Goal: Task Accomplishment & Management: Manage account settings

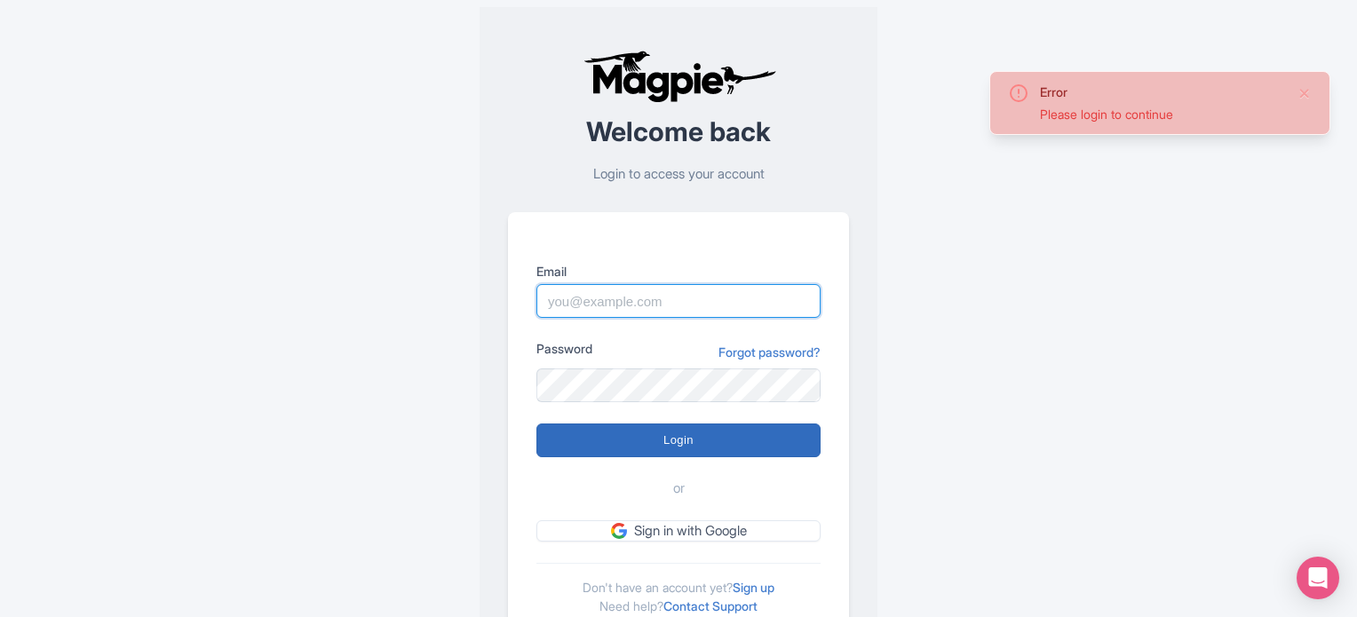
type input "Parth@ticketex.co"
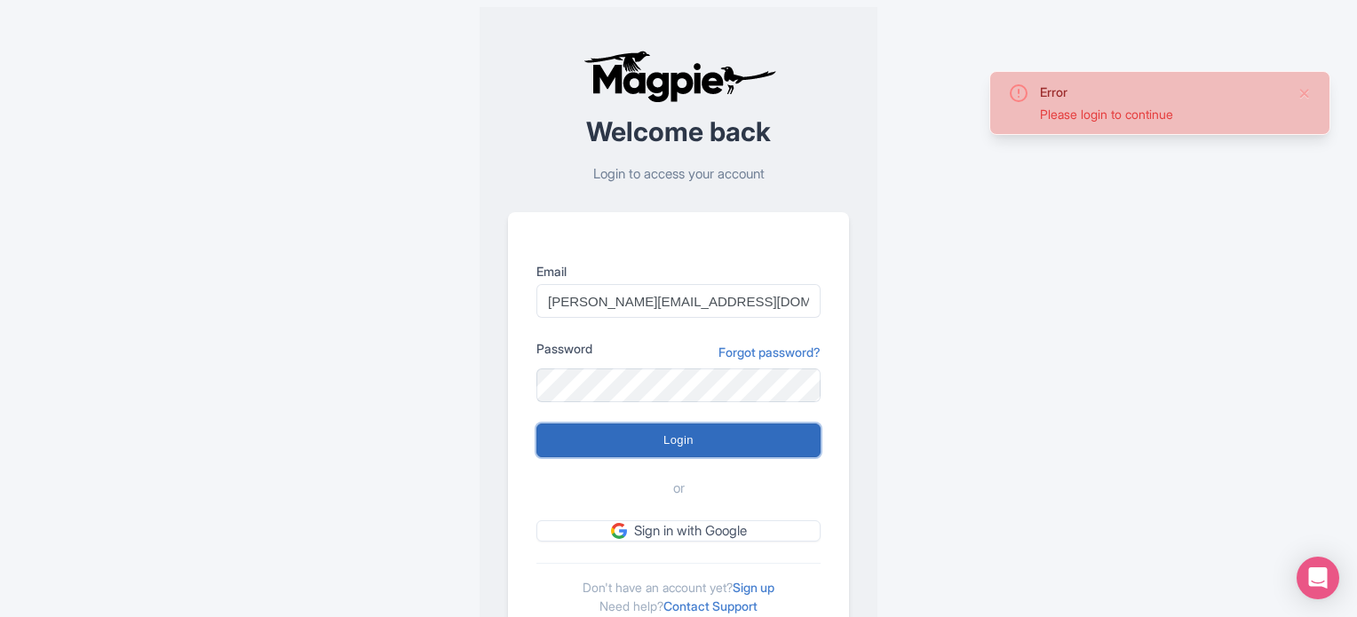
click at [728, 440] on input "Login" at bounding box center [678, 441] width 284 height 34
type input "Logging in..."
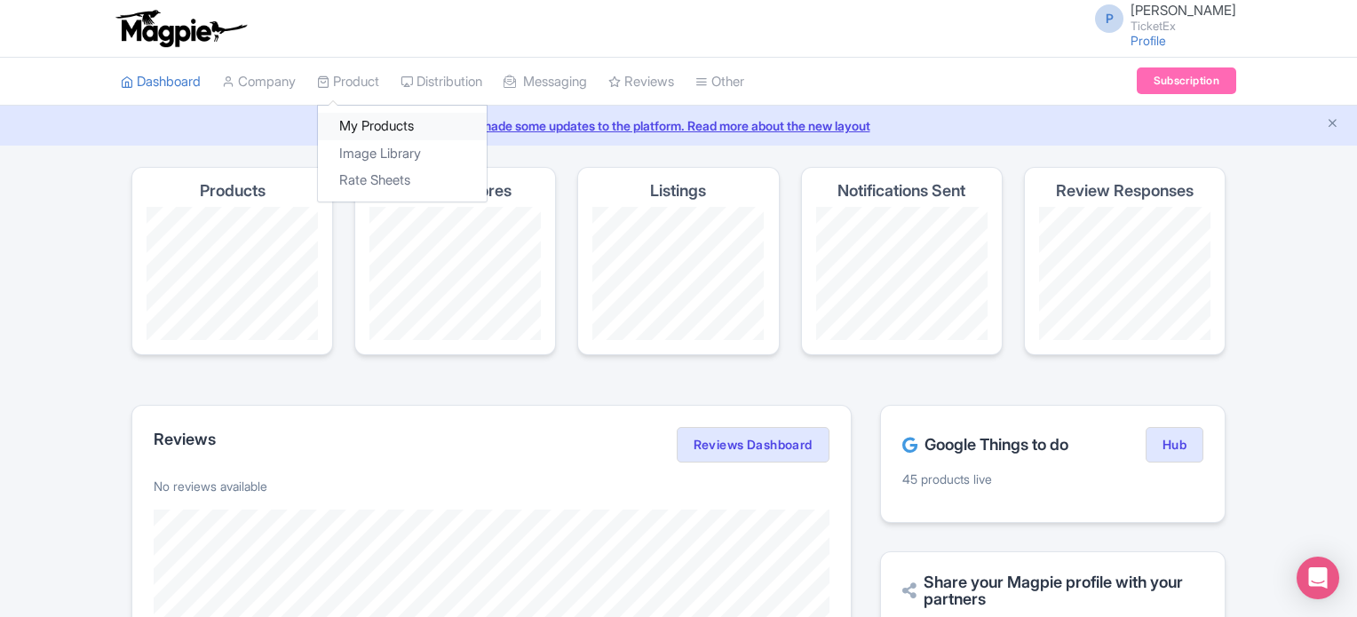
click at [380, 127] on link "My Products" at bounding box center [402, 127] width 169 height 28
click at [385, 123] on link "My Products" at bounding box center [402, 127] width 169 height 28
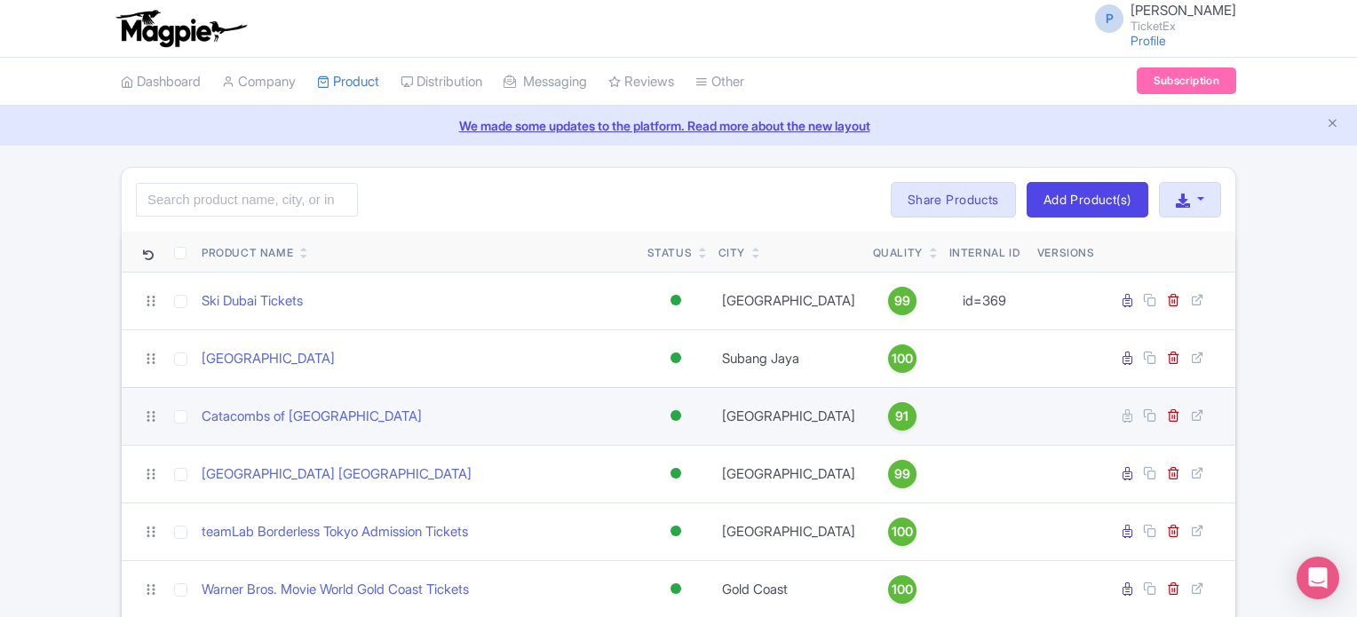
scroll to position [336, 0]
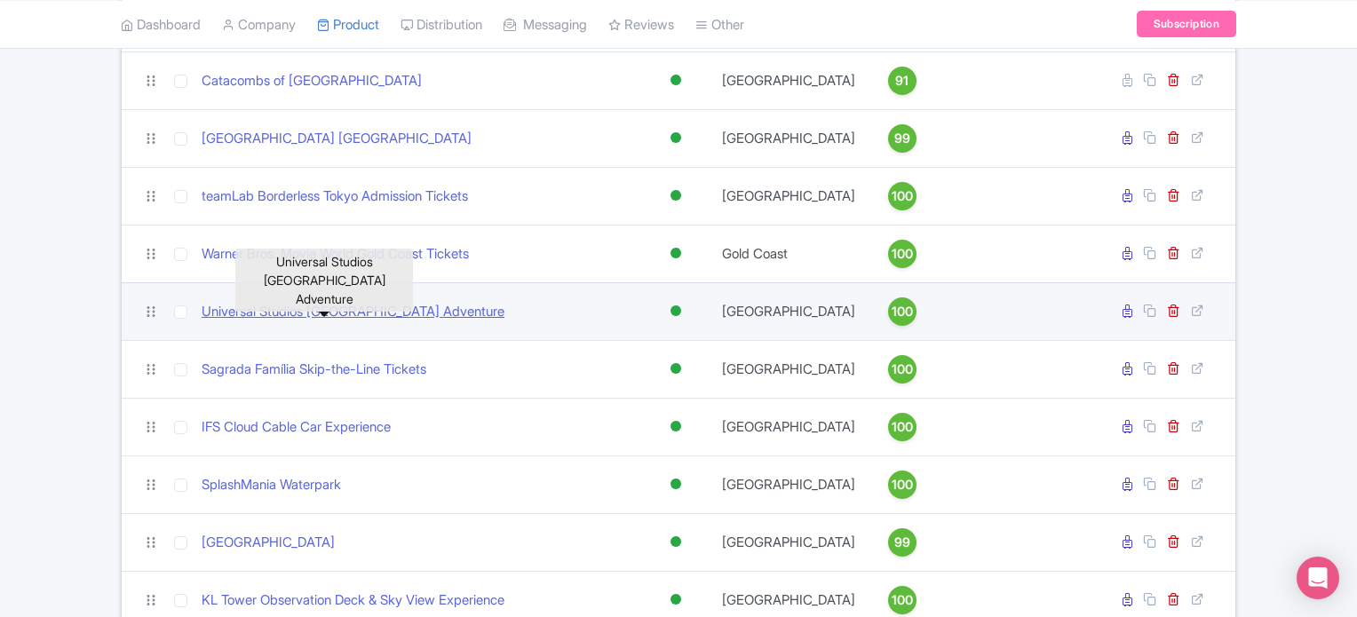
click at [374, 304] on link "Universal Studios [GEOGRAPHIC_DATA] Adventure" at bounding box center [353, 312] width 303 height 20
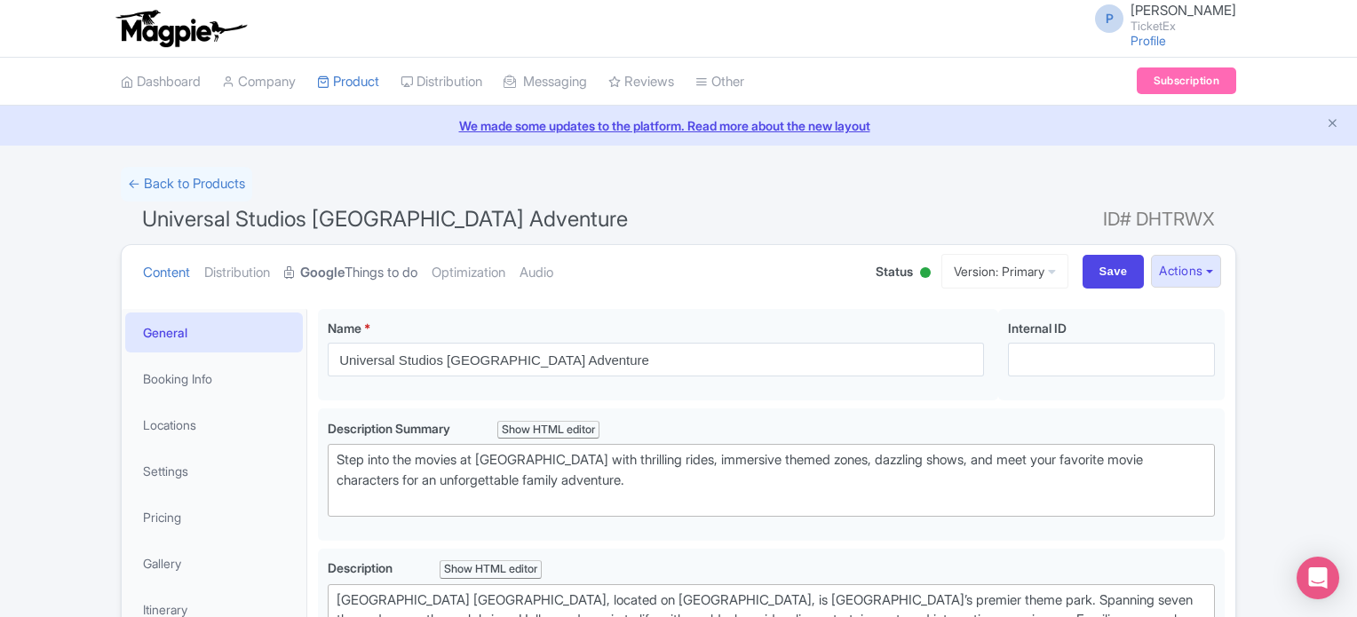
click at [370, 272] on link "Google Things to do" at bounding box center [350, 273] width 133 height 56
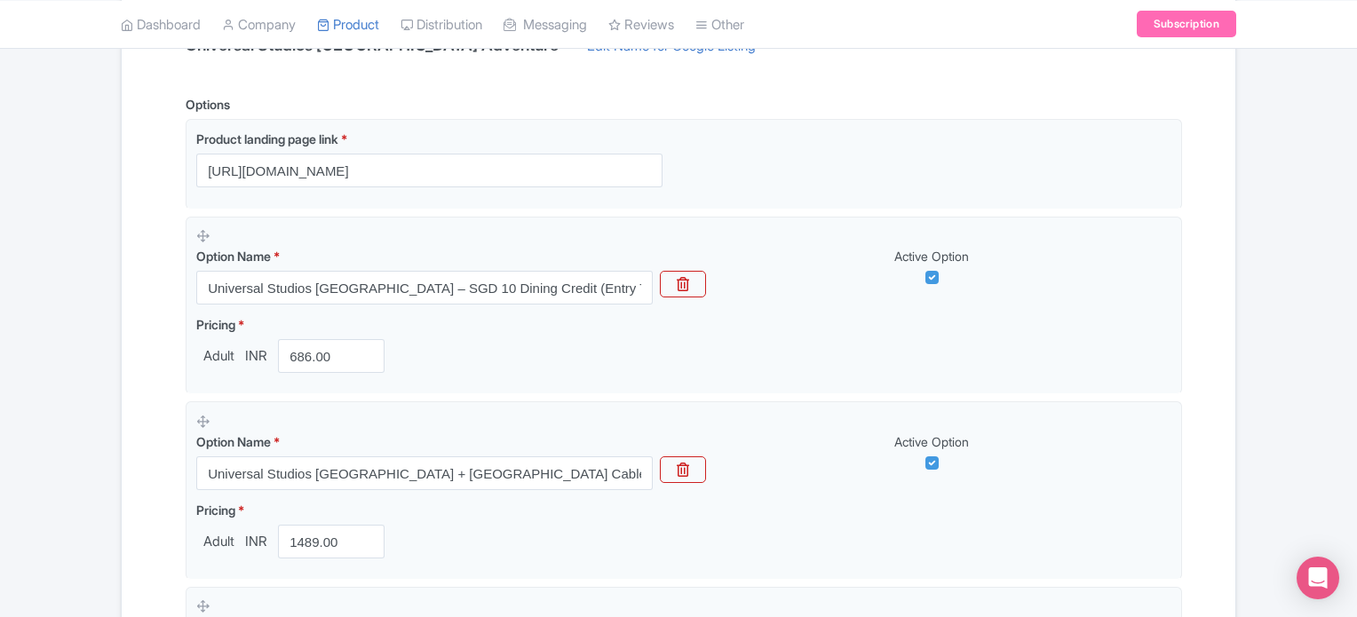
scroll to position [496, 0]
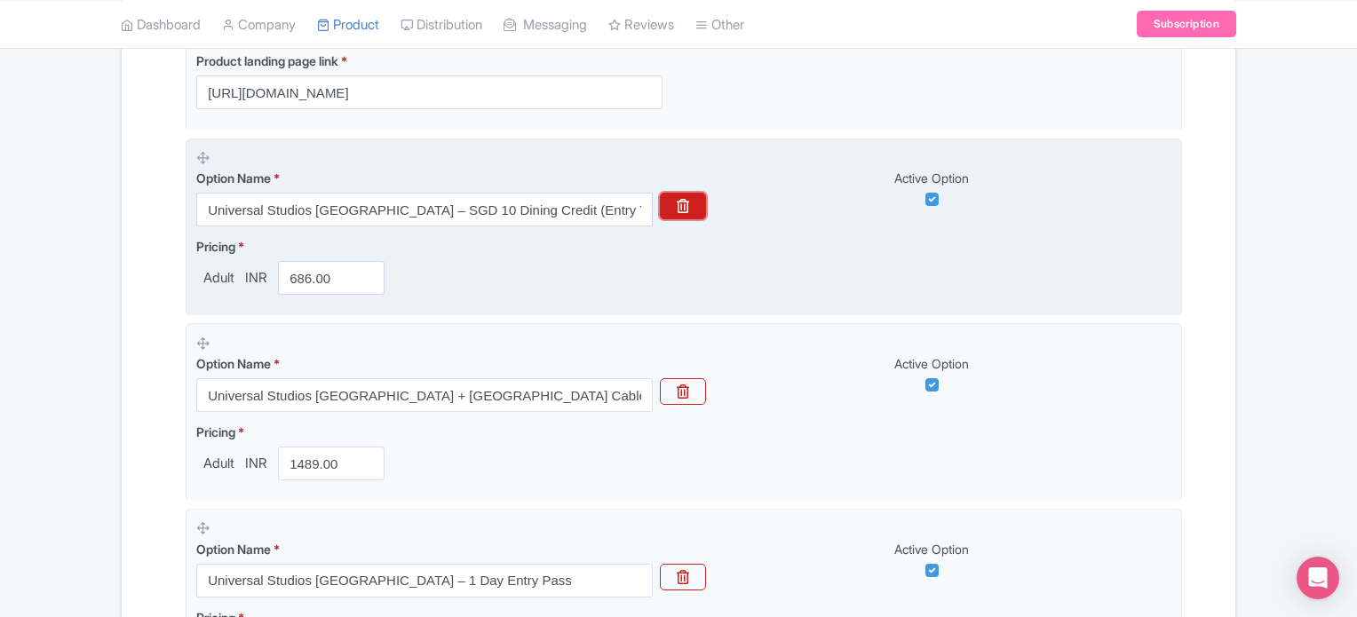
click at [684, 205] on icon "button" at bounding box center [683, 206] width 12 height 14
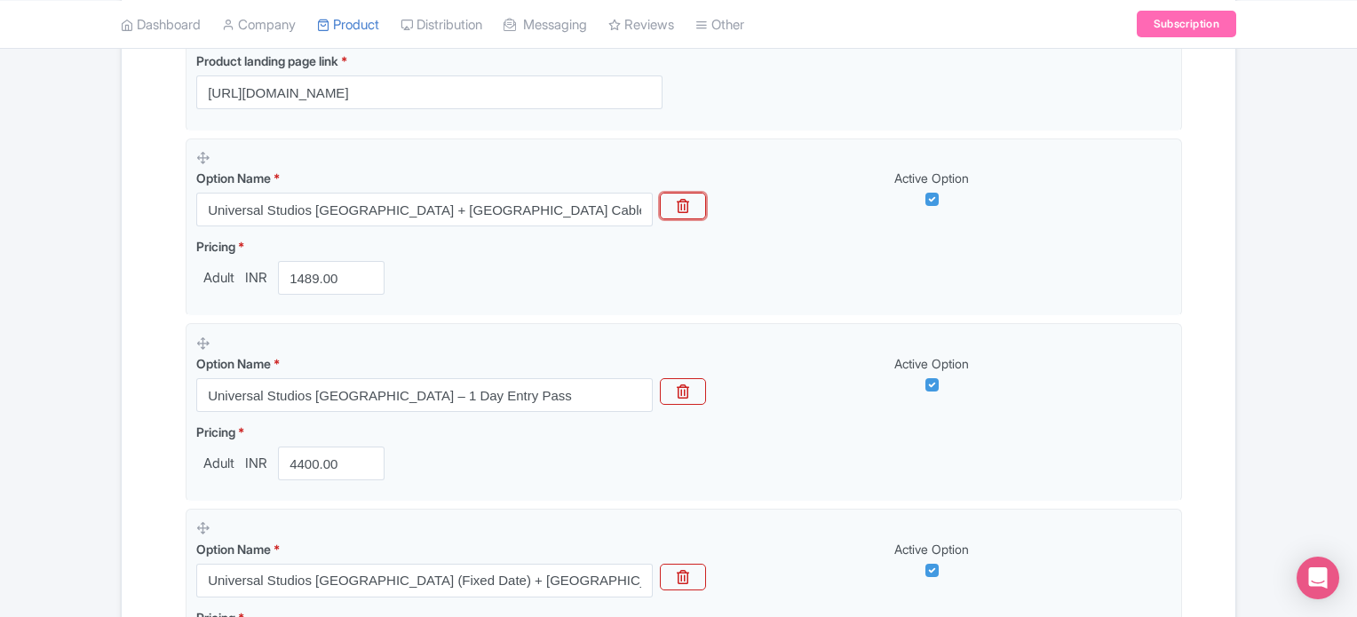
click at [684, 205] on icon "button" at bounding box center [683, 206] width 12 height 14
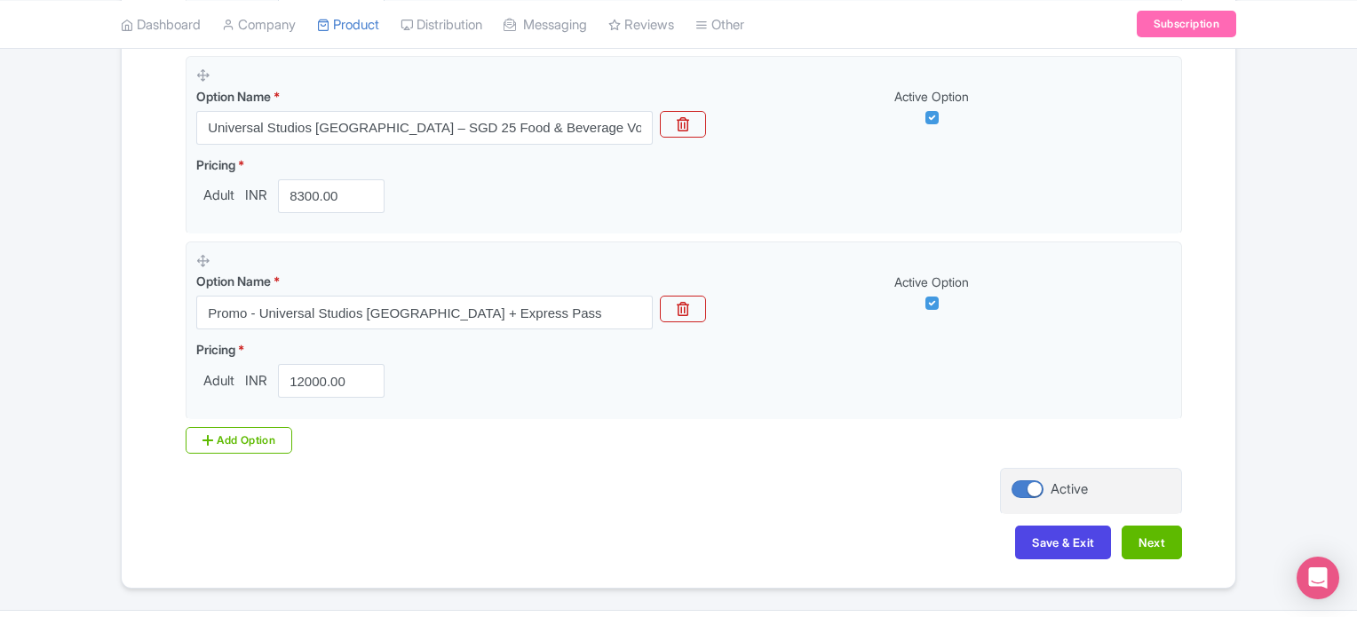
scroll to position [1520, 0]
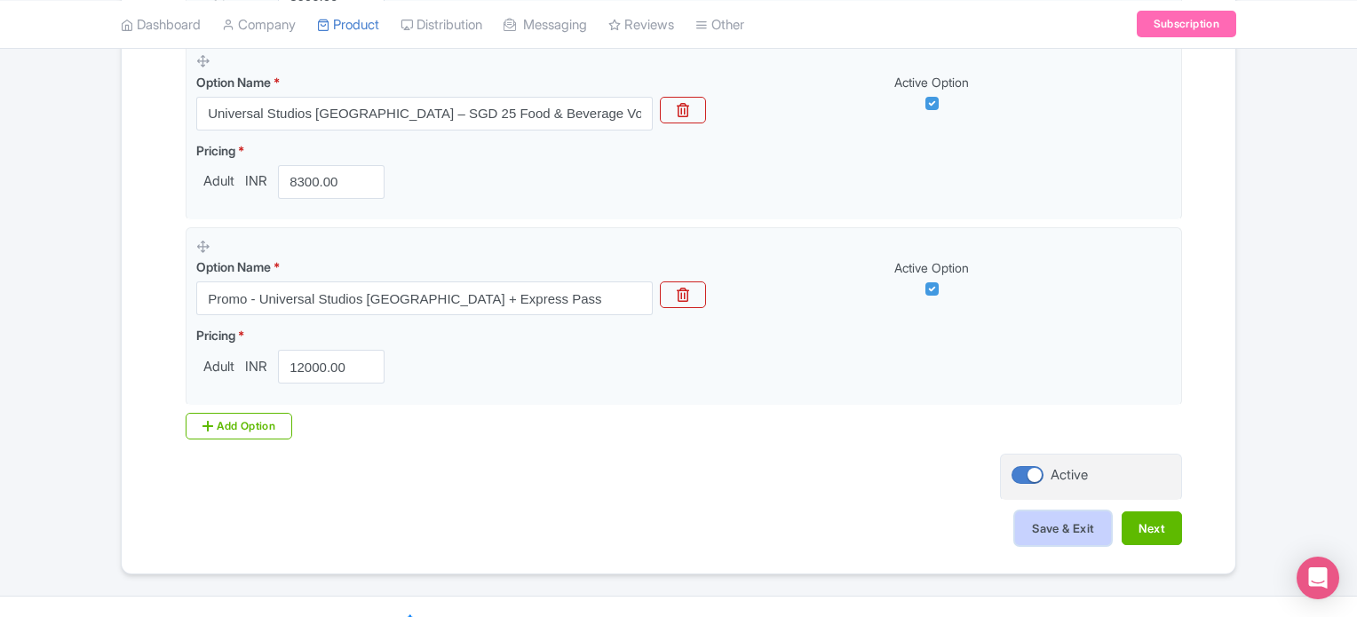
click at [1050, 536] on button "Save & Exit" at bounding box center [1063, 529] width 96 height 34
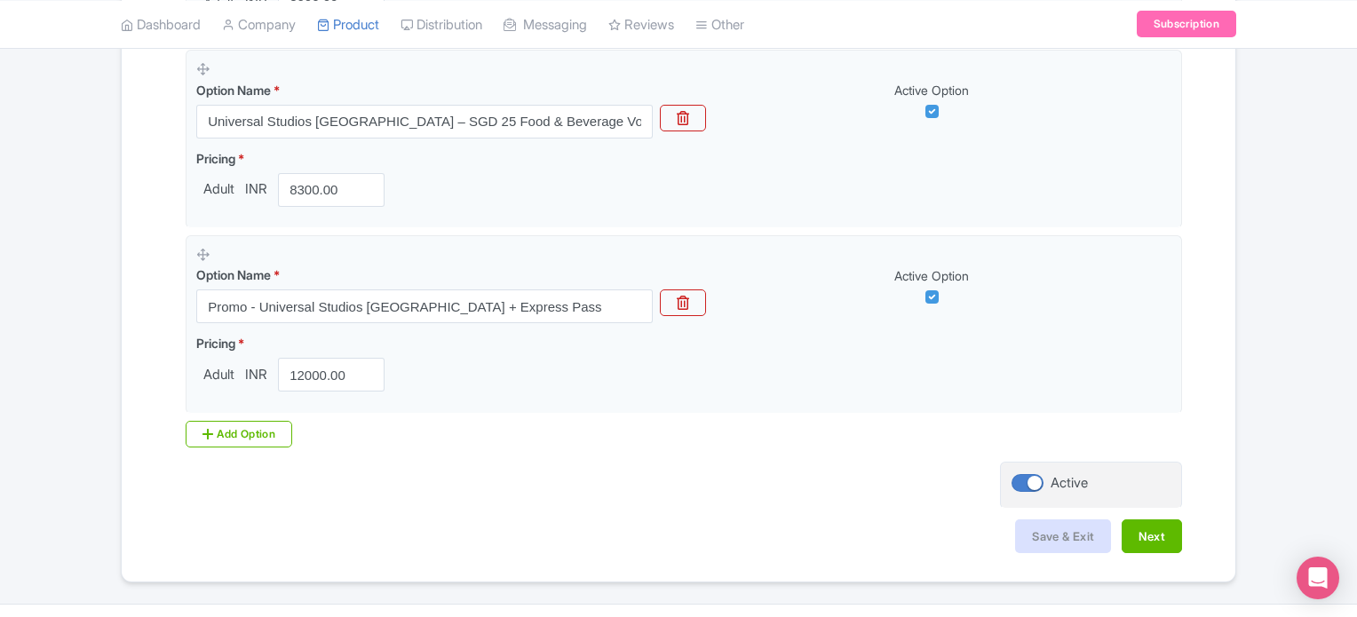
scroll to position [1550, 0]
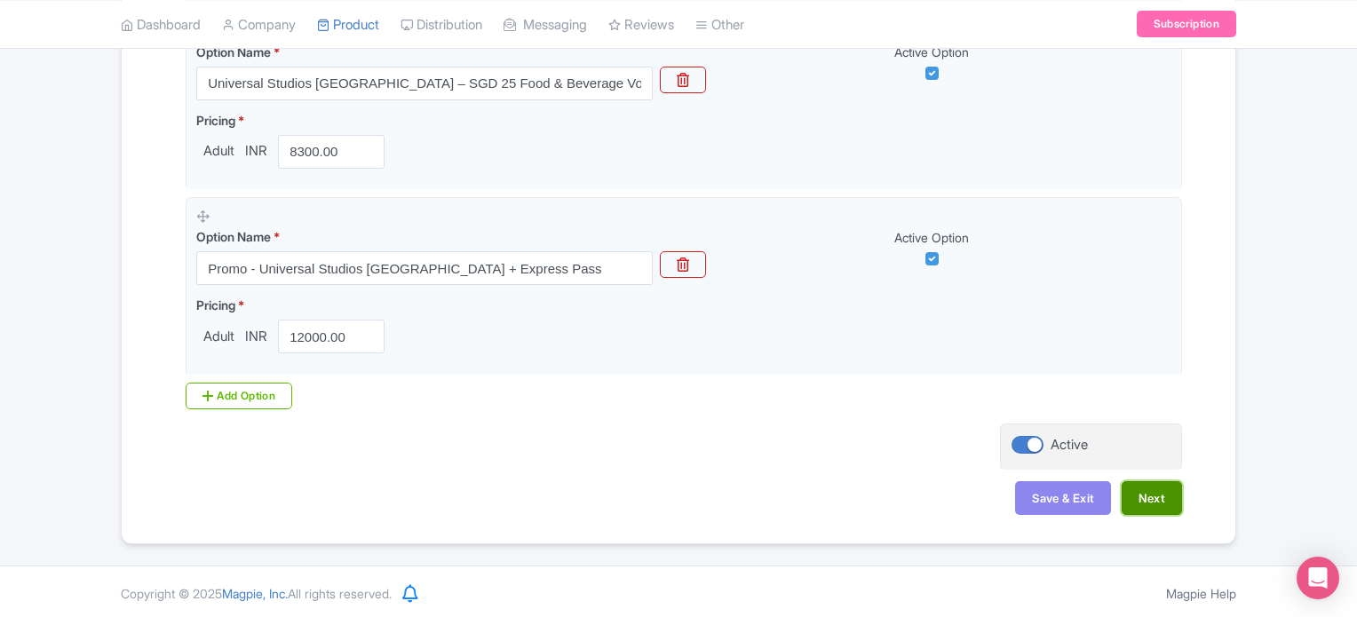
click at [1170, 497] on button "Next" at bounding box center [1152, 498] width 60 height 34
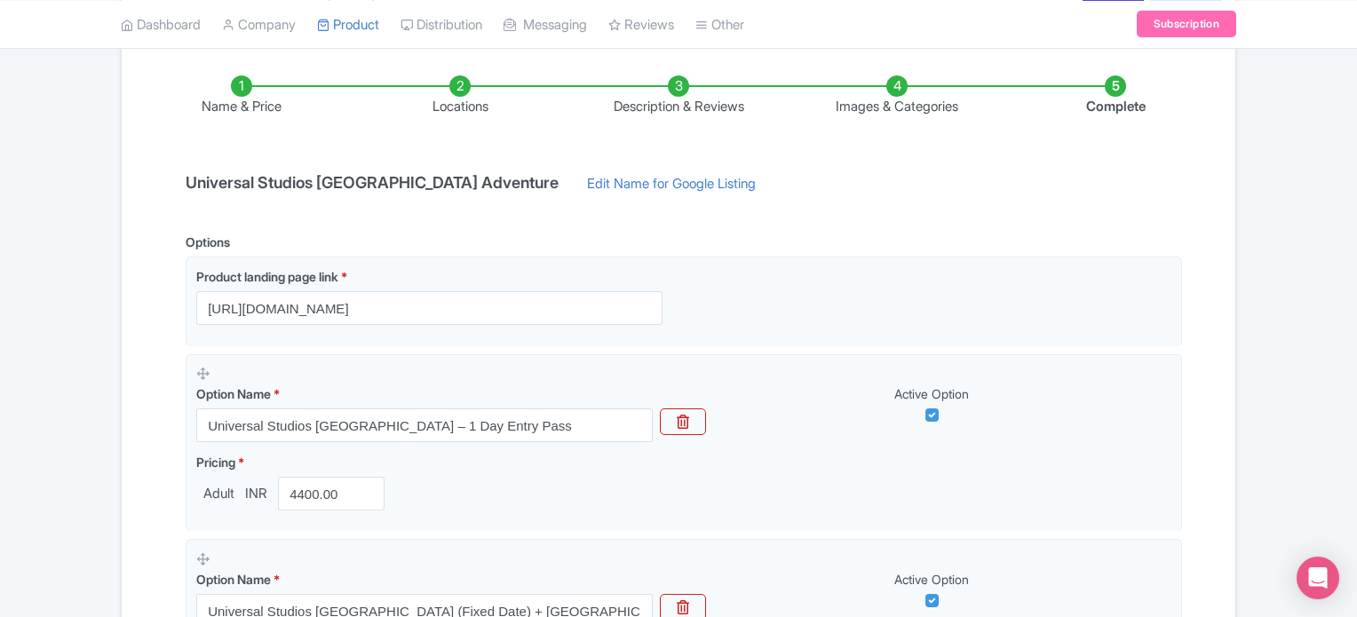
scroll to position [333, 0]
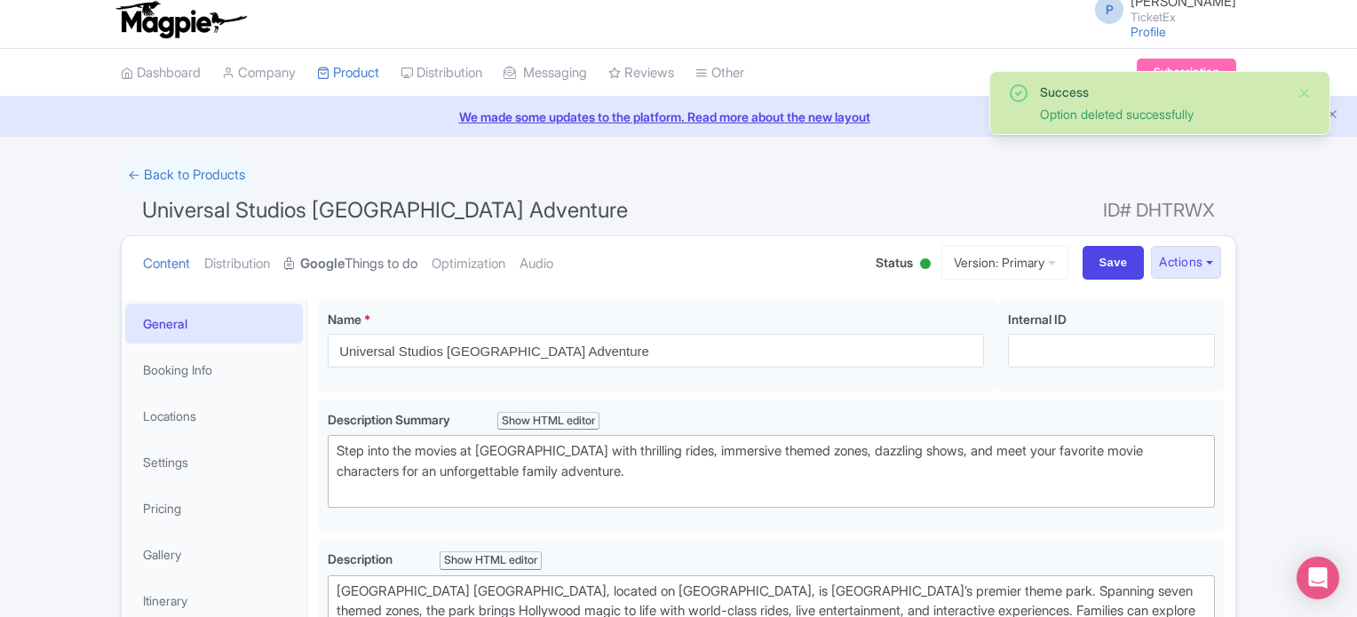
scroll to position [6, 0]
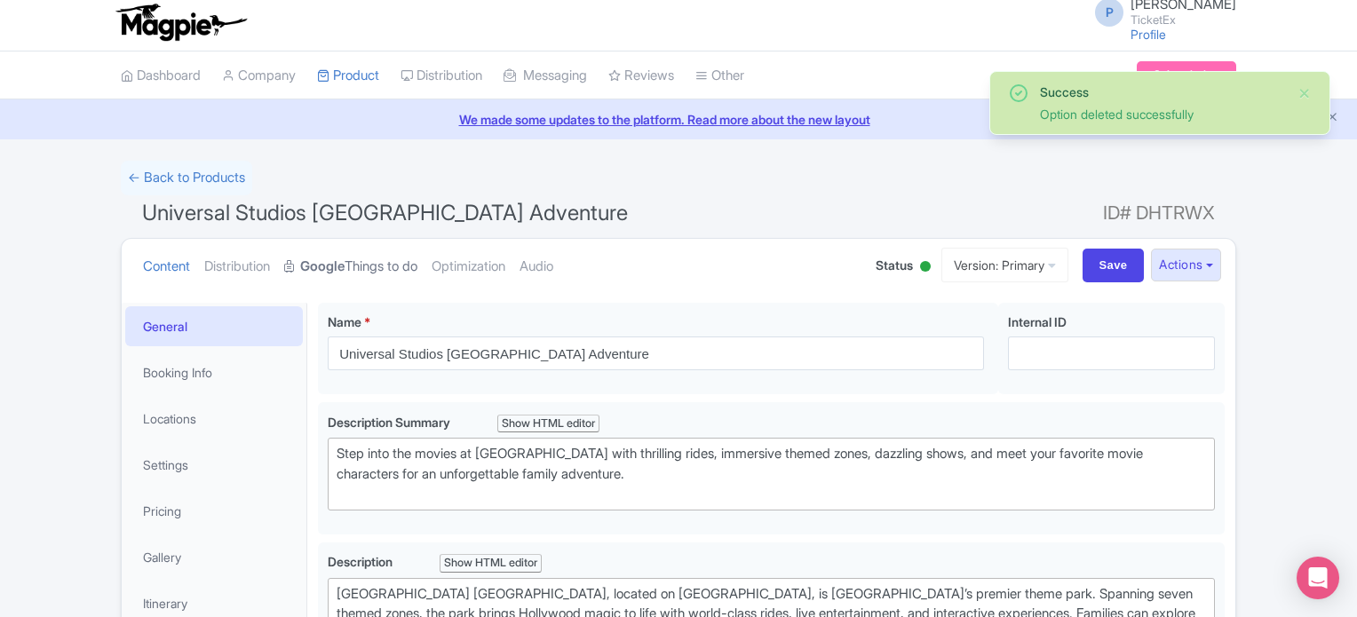
click at [378, 263] on link "Google Things to do" at bounding box center [350, 267] width 133 height 56
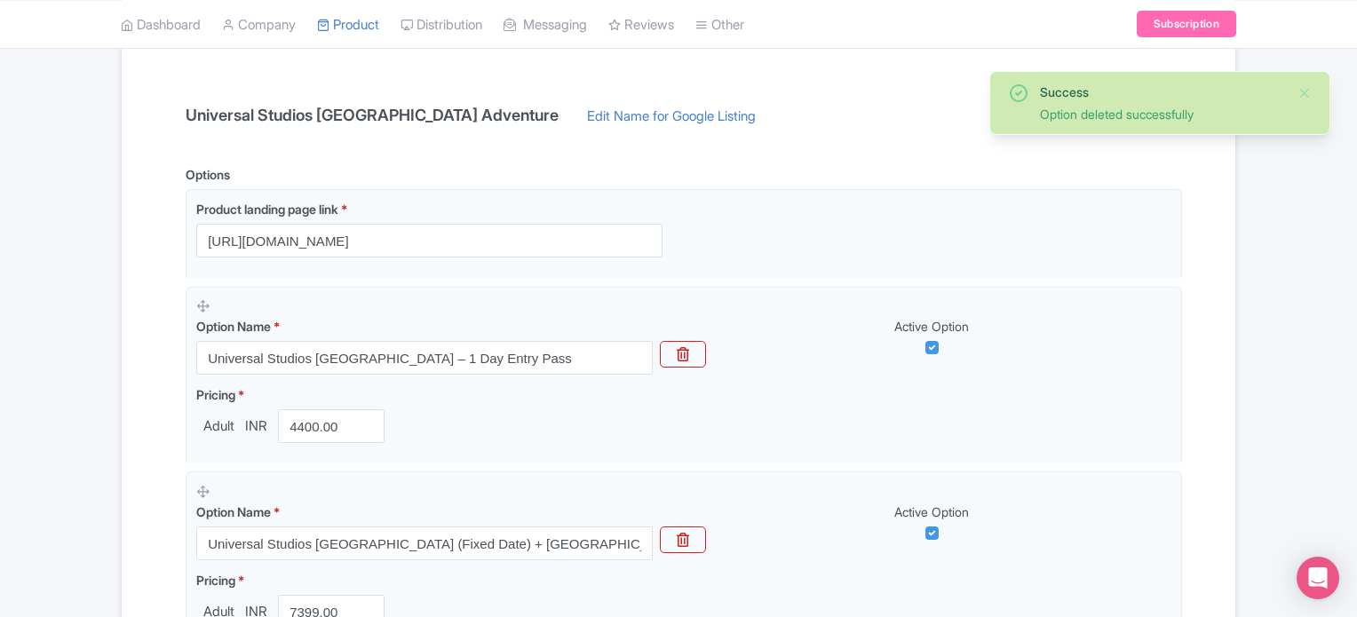
scroll to position [379, 0]
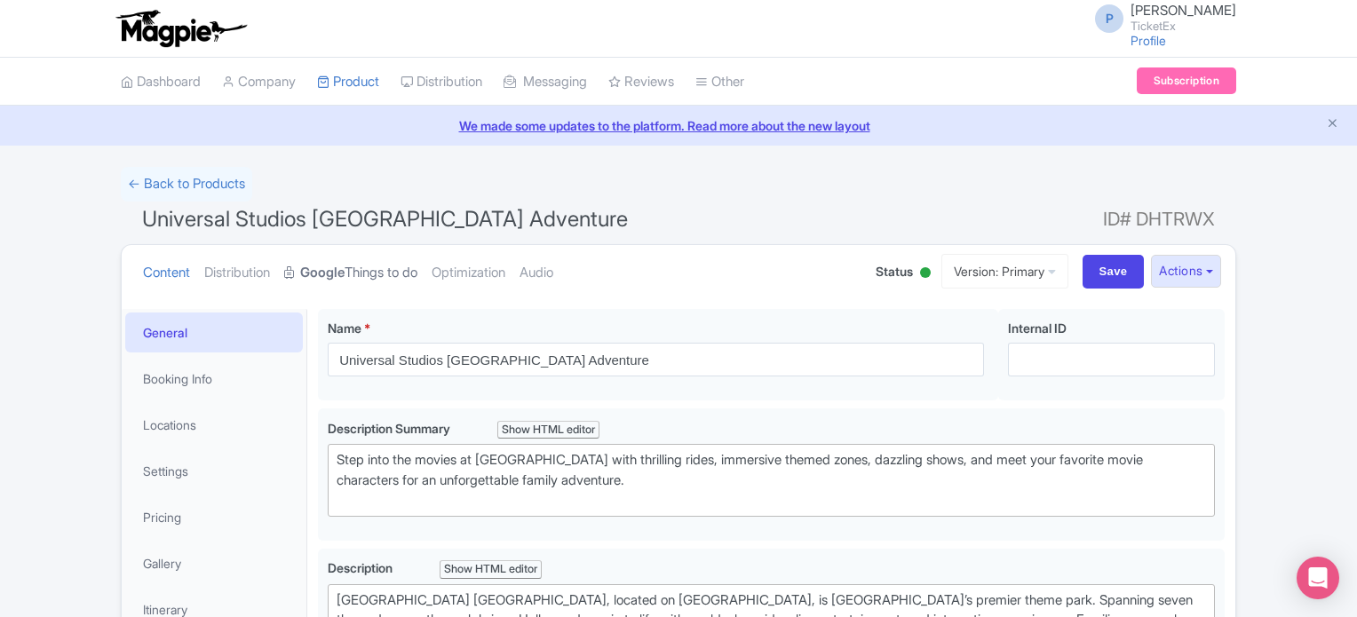
click at [361, 276] on link "Google Things to do" at bounding box center [350, 273] width 133 height 56
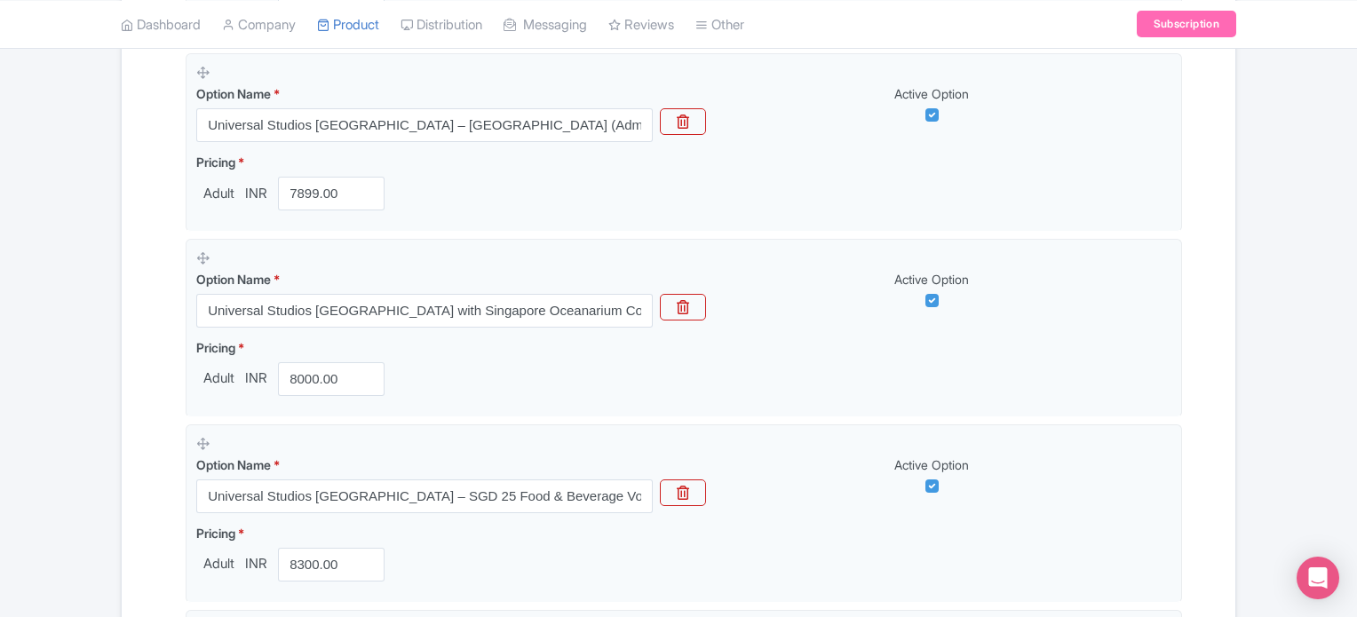
scroll to position [1550, 0]
